Goal: Check status: Check status

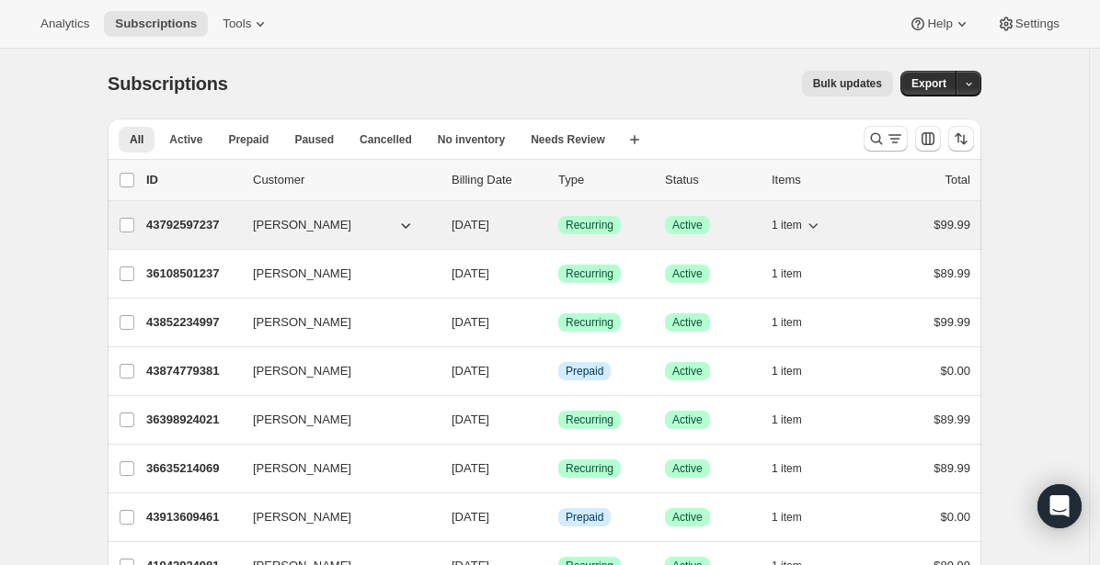
click at [177, 225] on p "43792597237" at bounding box center [192, 225] width 92 height 18
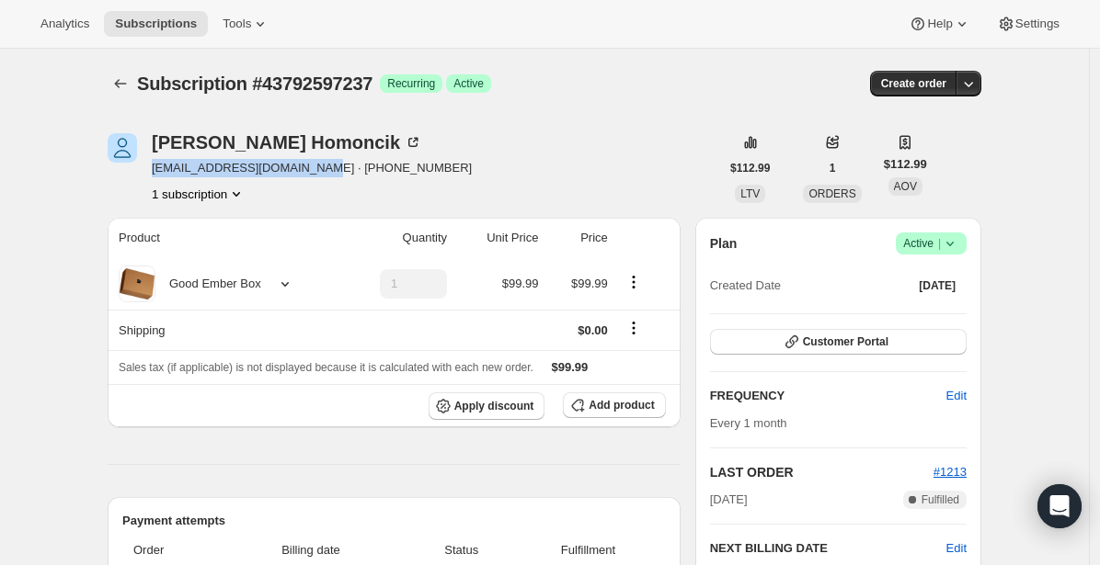
drag, startPoint x: 157, startPoint y: 170, endPoint x: 300, endPoint y: 172, distance: 142.5
click at [300, 172] on span "nikki.fit4life@hotmail.com · +19058095030" at bounding box center [312, 168] width 320 height 18
copy span "nikki.fit4life@hotmail.com"
